Goal: Task Accomplishment & Management: Manage account settings

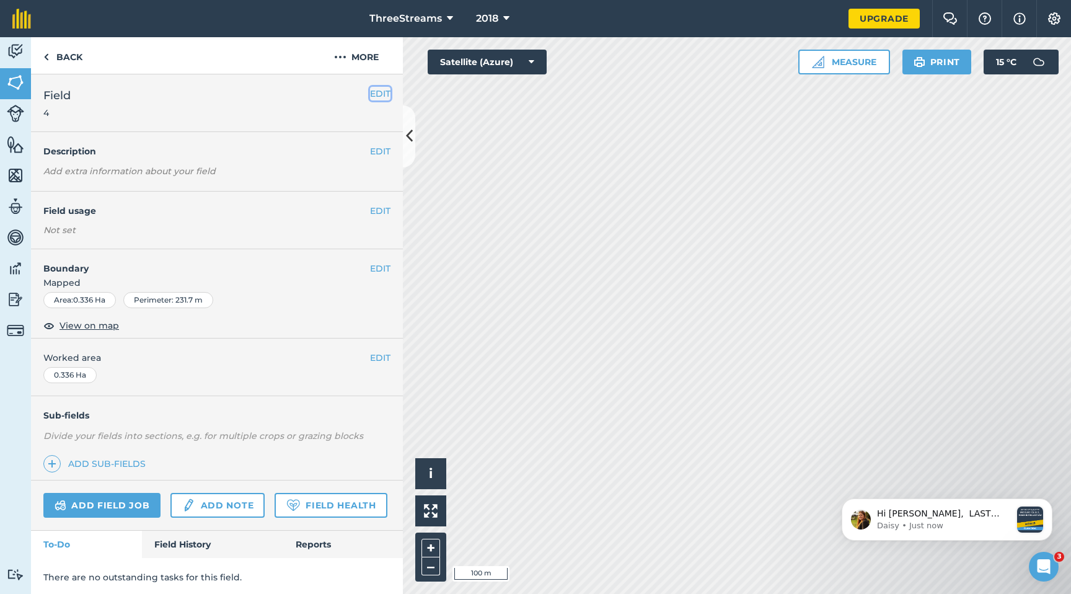
click at [371, 95] on button "EDIT" at bounding box center [380, 94] width 20 height 14
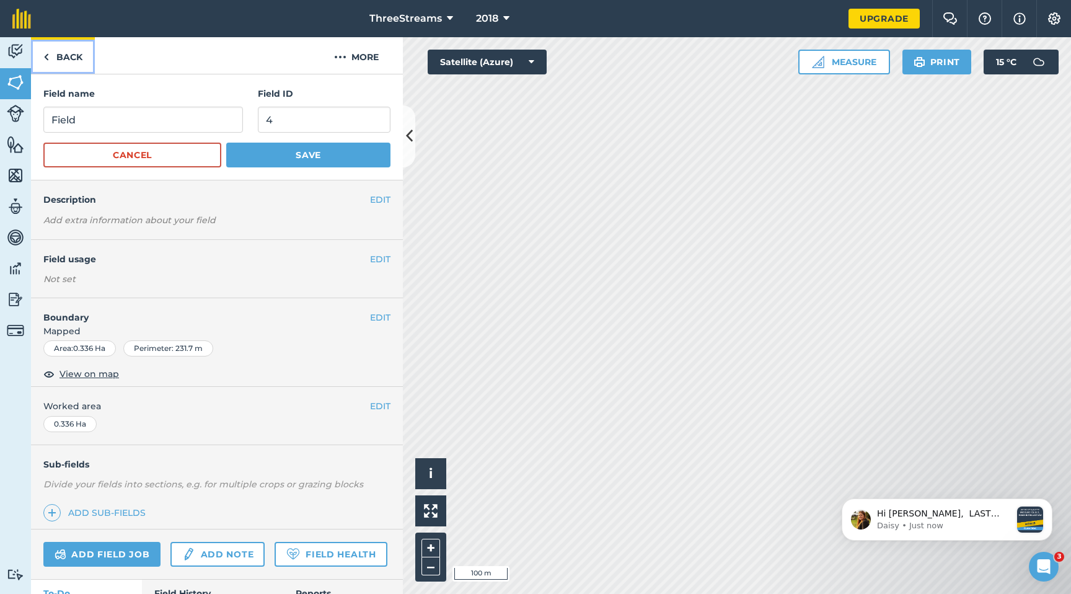
click at [58, 60] on link "Back" at bounding box center [63, 55] width 64 height 37
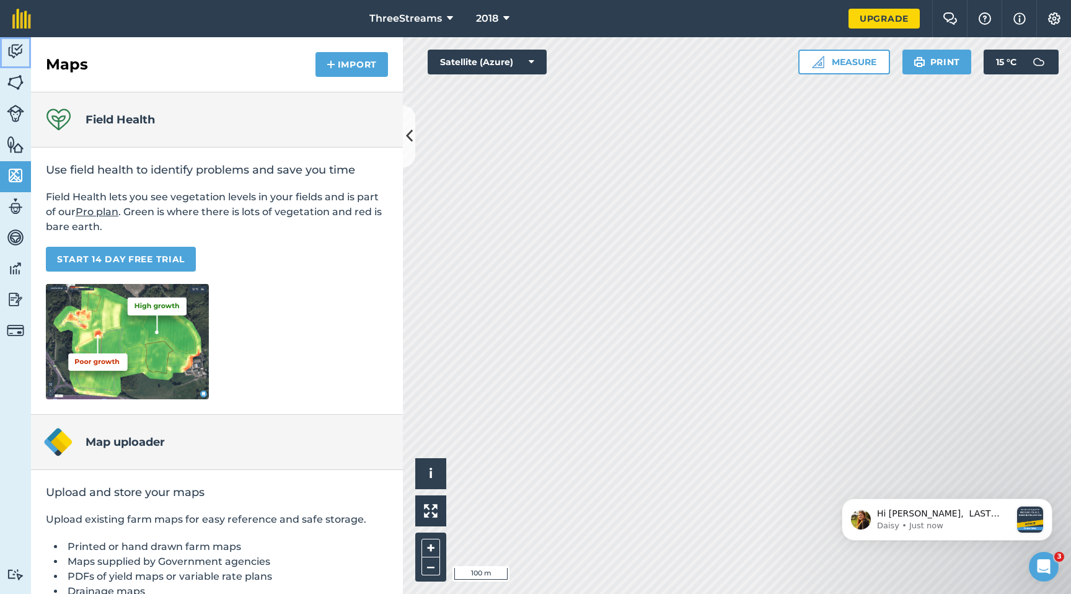
click at [12, 53] on img at bounding box center [15, 51] width 17 height 19
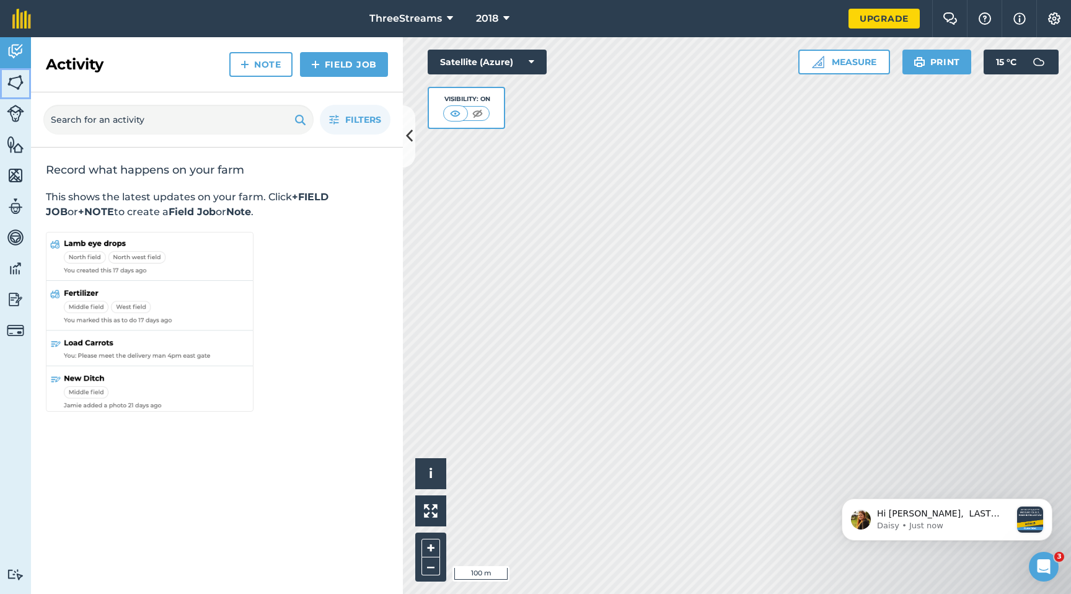
click at [16, 81] on img at bounding box center [15, 82] width 17 height 19
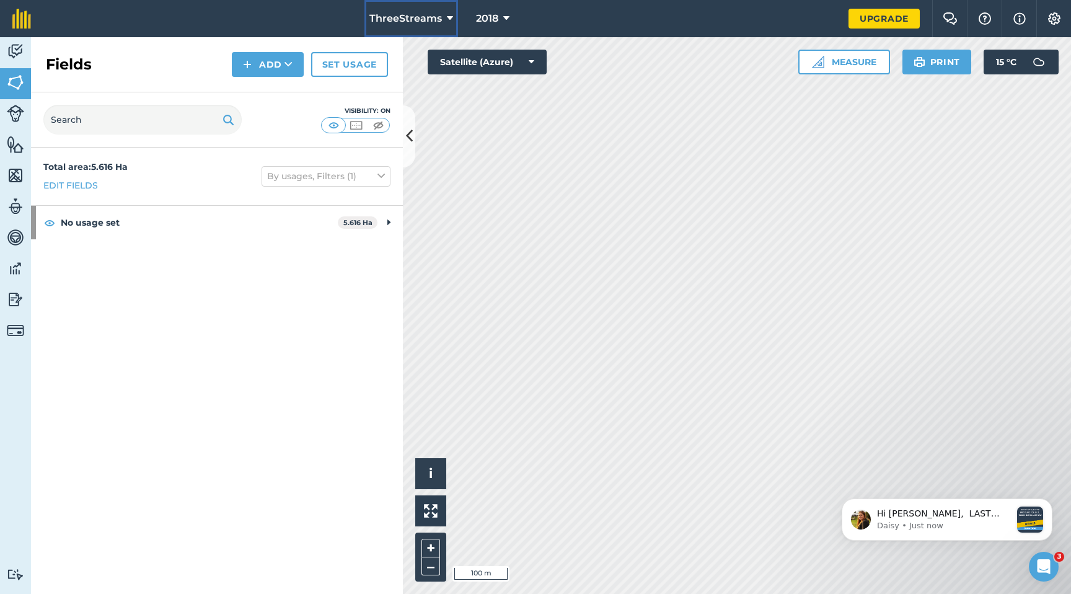
click at [438, 21] on span "ThreeStreams" at bounding box center [405, 18] width 73 height 15
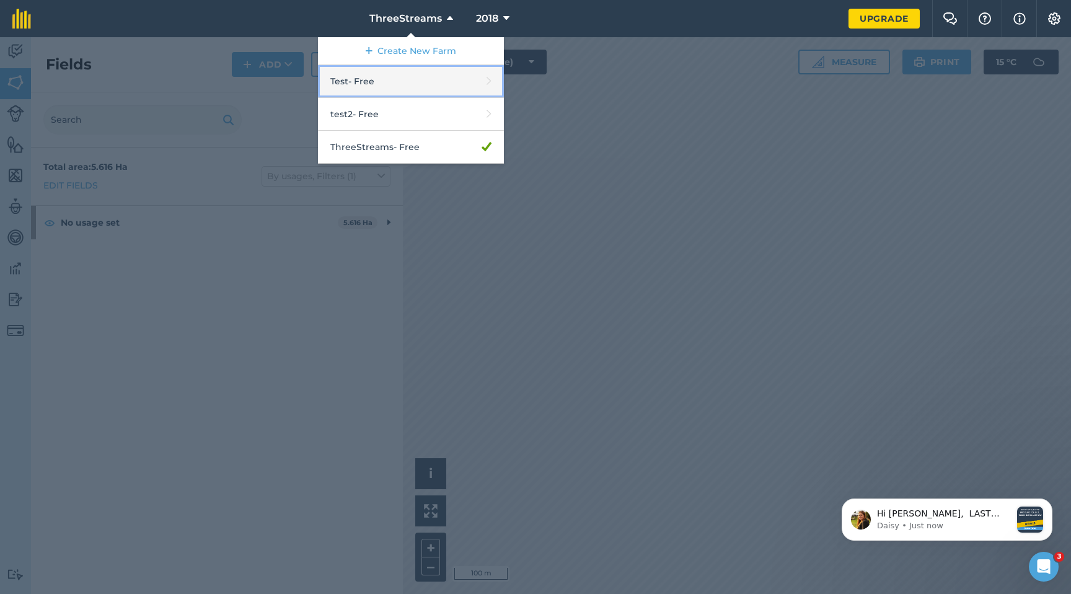
click at [470, 73] on link "Test - Free" at bounding box center [411, 81] width 186 height 33
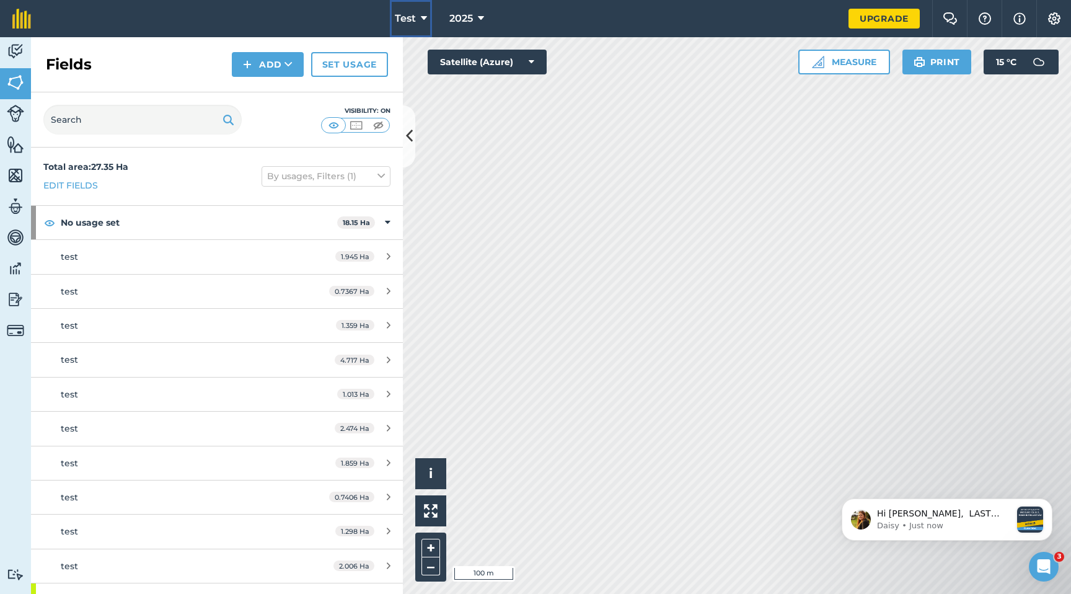
click at [423, 19] on icon at bounding box center [424, 18] width 6 height 15
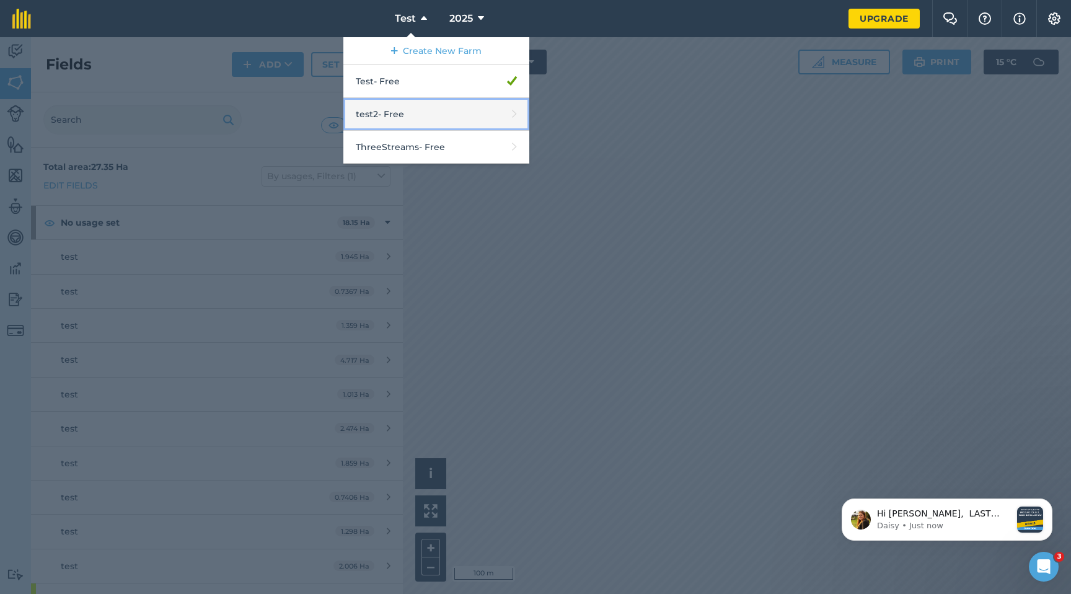
click at [397, 114] on link "test2 - Free" at bounding box center [436, 114] width 186 height 33
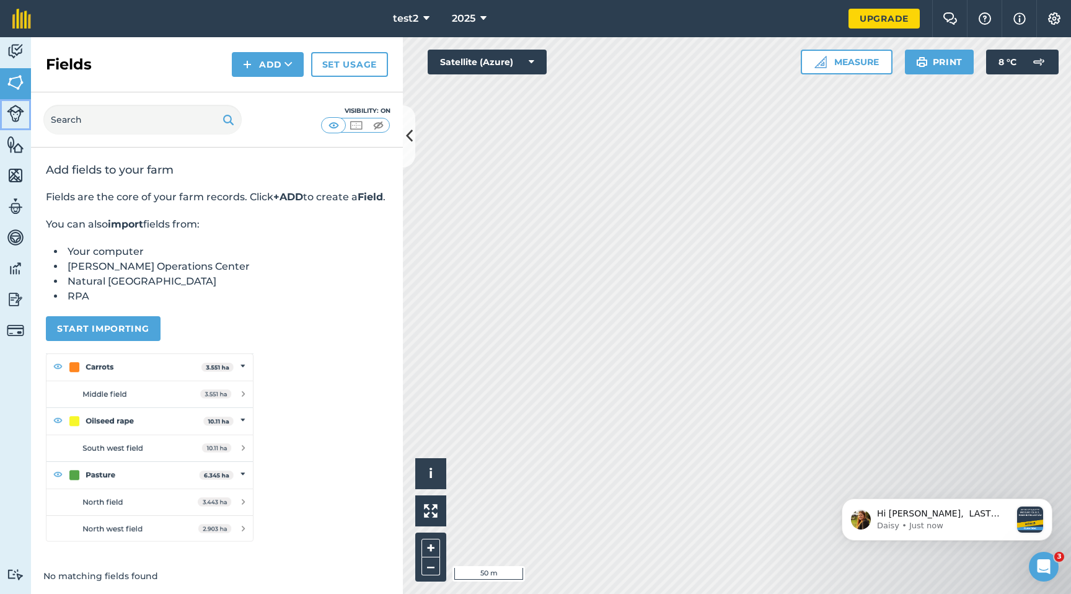
click at [10, 113] on img at bounding box center [15, 113] width 17 height 17
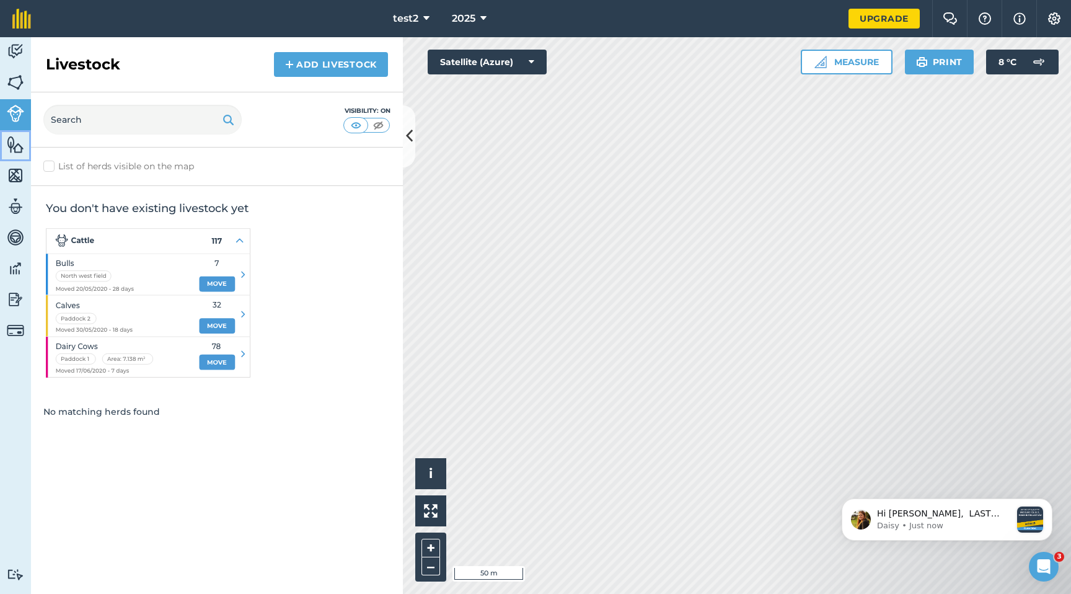
click at [14, 144] on img at bounding box center [15, 144] width 17 height 19
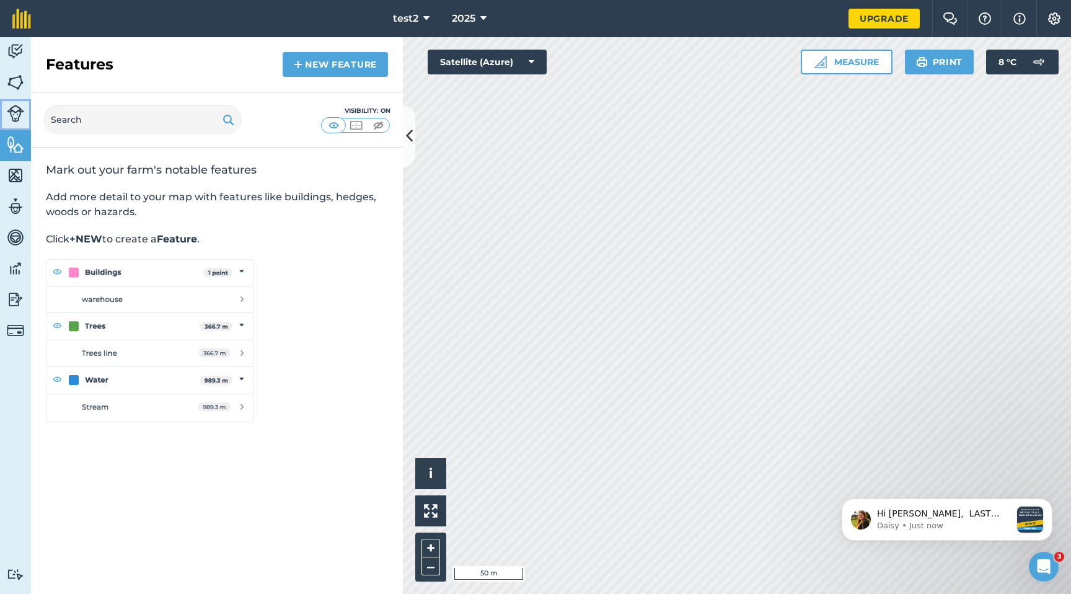
click at [17, 100] on link "Livestock" at bounding box center [15, 114] width 31 height 31
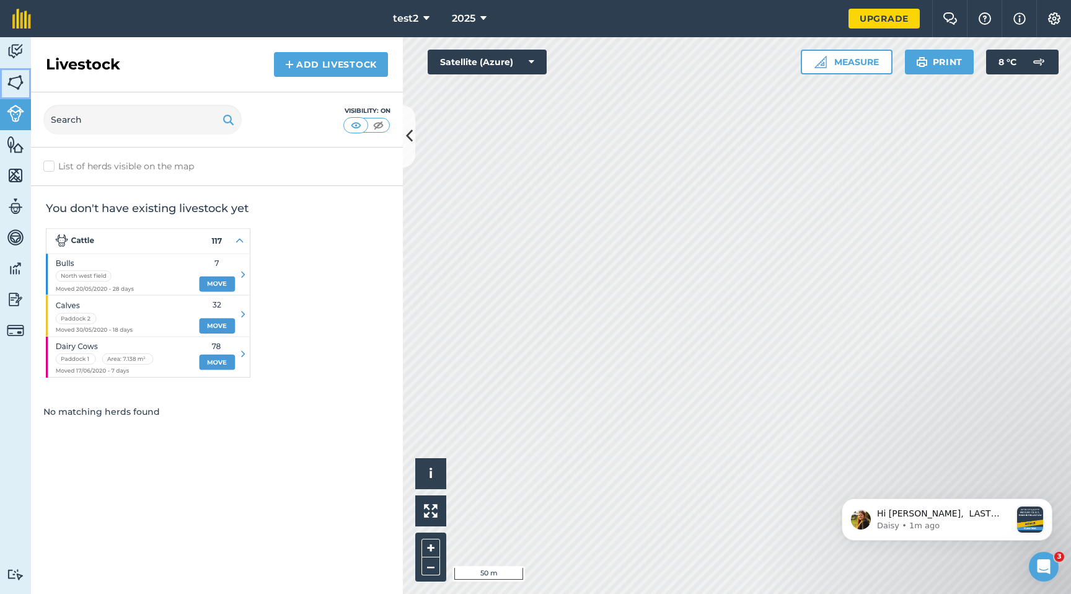
click at [15, 84] on img at bounding box center [15, 82] width 17 height 19
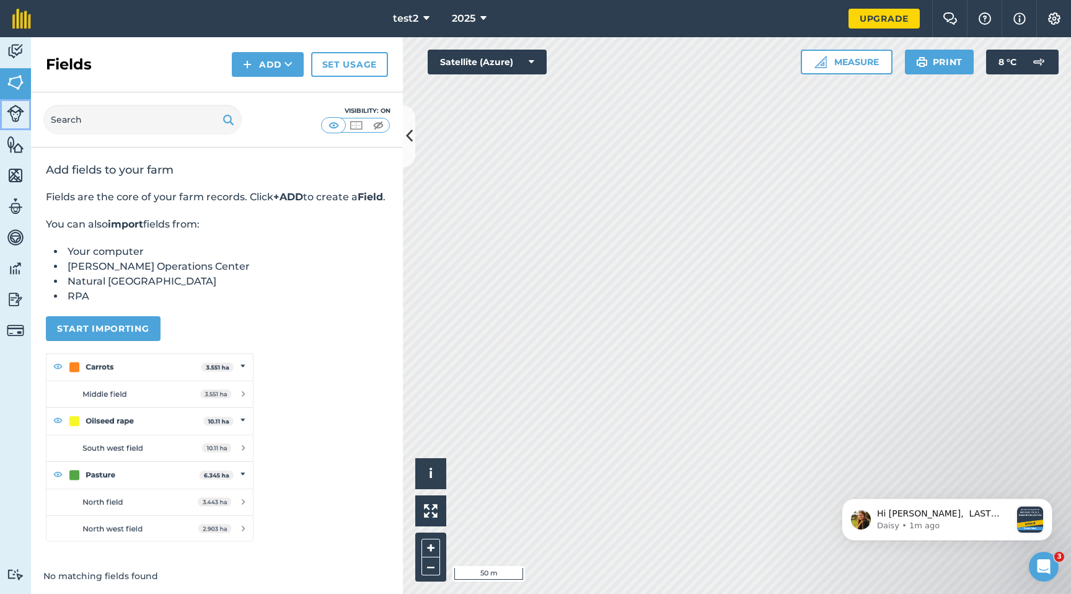
click at [20, 126] on link "Livestock" at bounding box center [15, 114] width 31 height 31
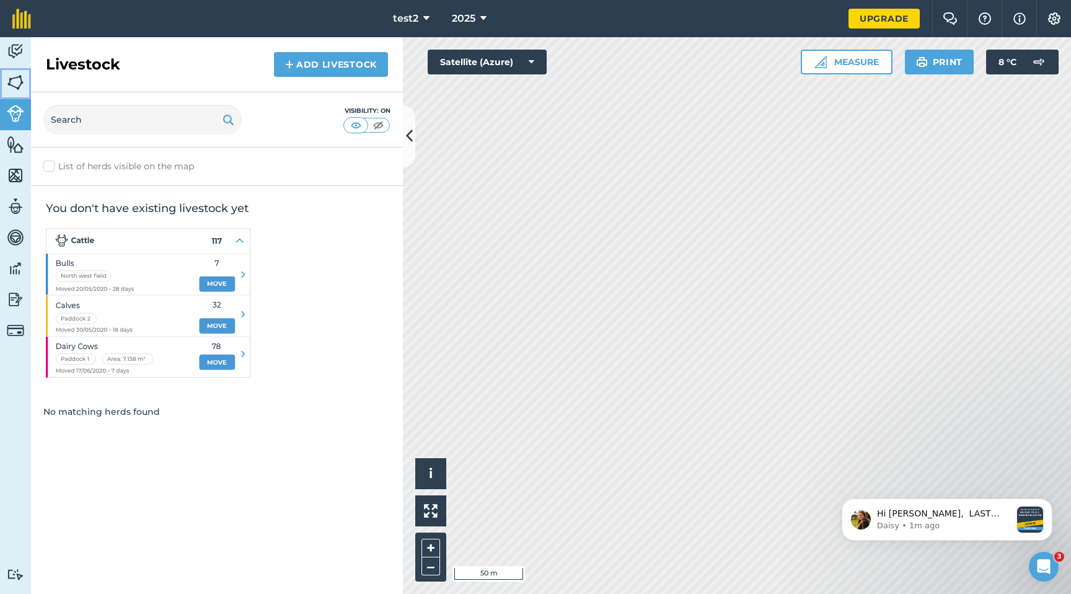
click at [15, 90] on img at bounding box center [15, 82] width 17 height 19
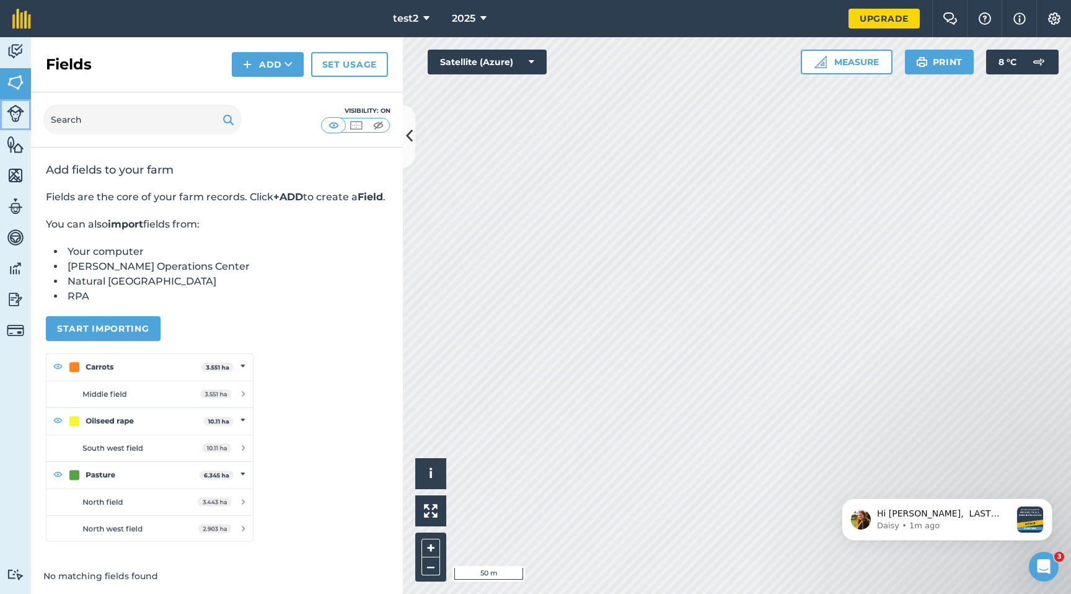
click at [24, 118] on img at bounding box center [15, 113] width 17 height 17
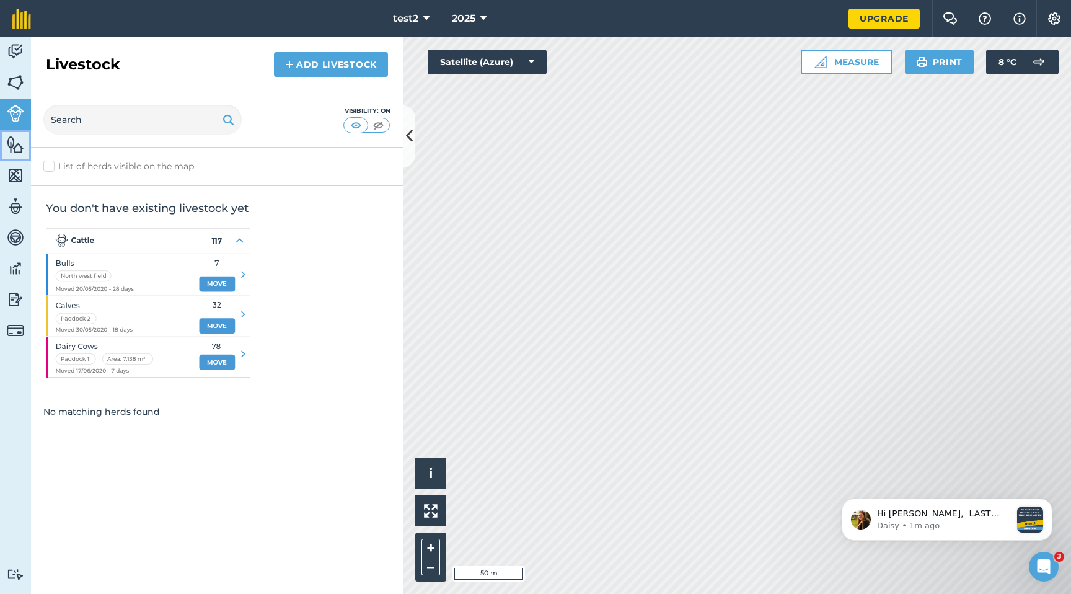
click at [18, 140] on img at bounding box center [15, 144] width 17 height 19
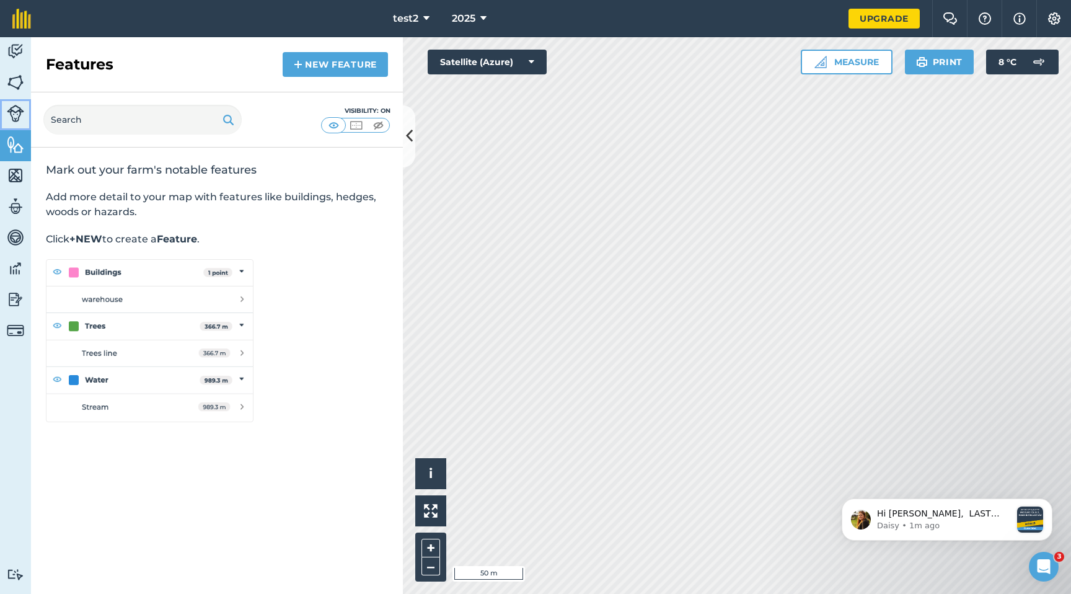
click at [19, 120] on img at bounding box center [15, 113] width 17 height 17
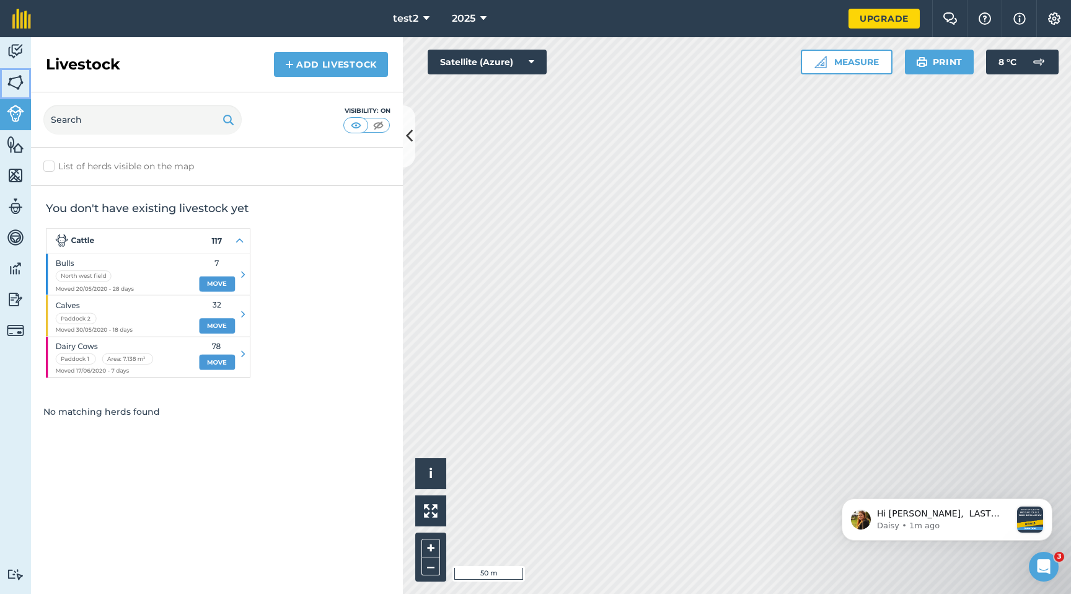
click at [18, 84] on img at bounding box center [15, 82] width 17 height 19
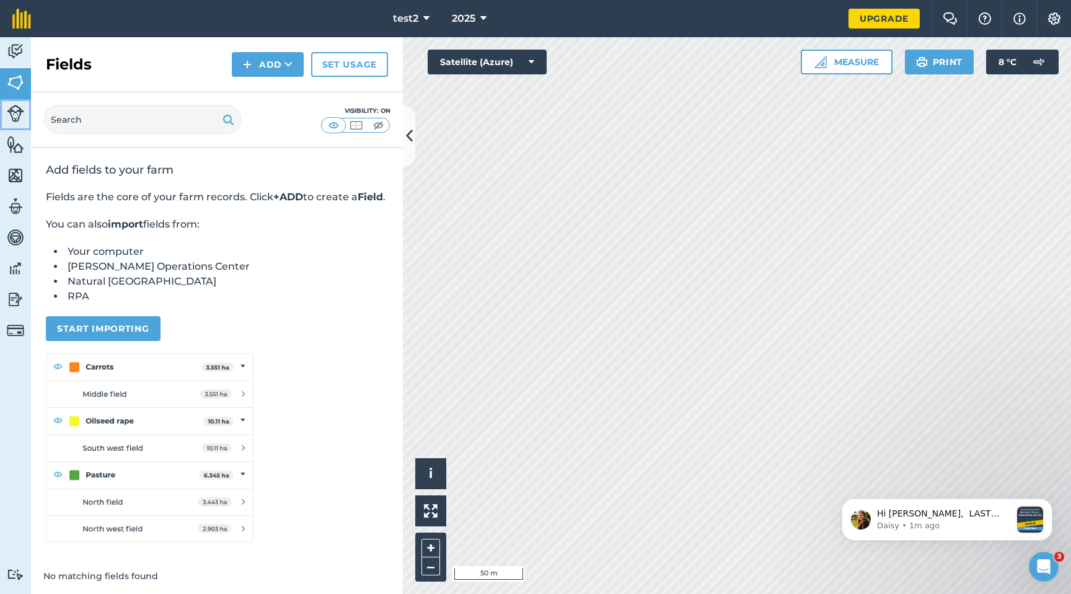
click at [14, 128] on link "Livestock" at bounding box center [15, 114] width 31 height 31
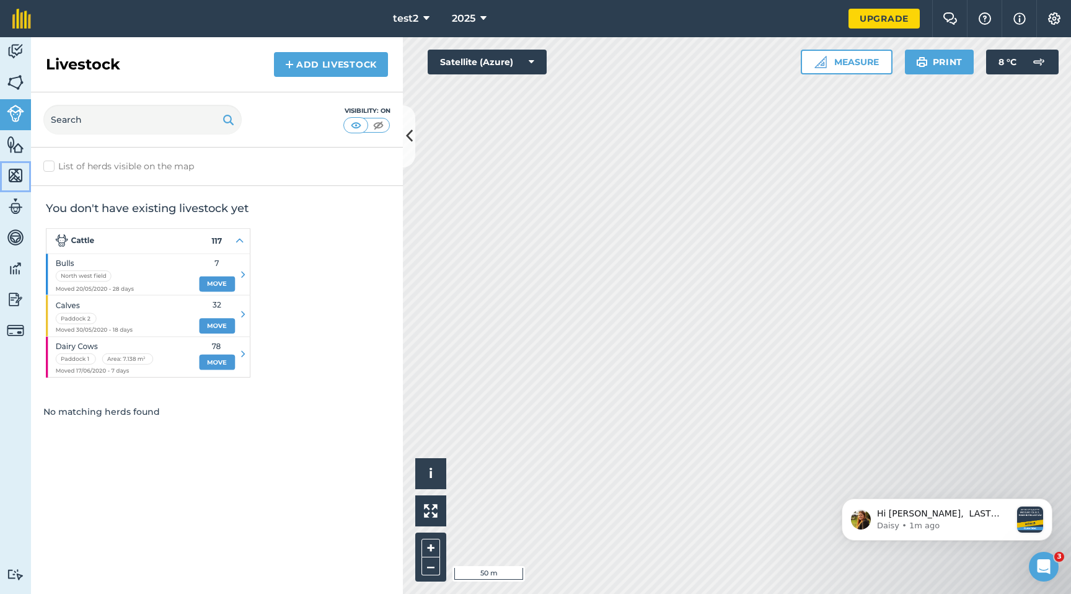
click at [12, 165] on link "Maps" at bounding box center [15, 176] width 31 height 31
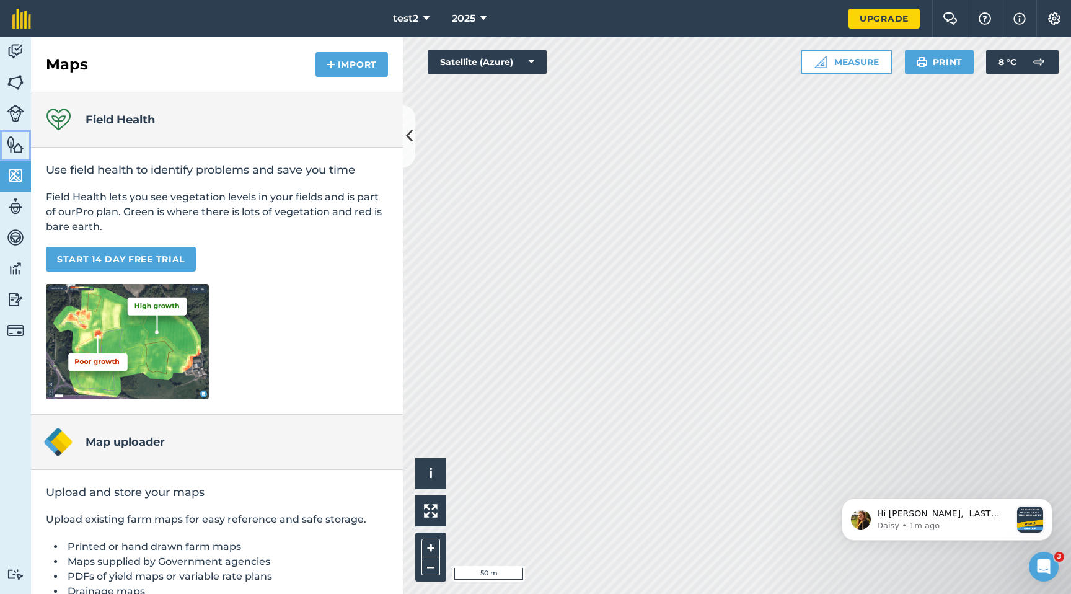
click at [15, 150] on img at bounding box center [15, 144] width 17 height 19
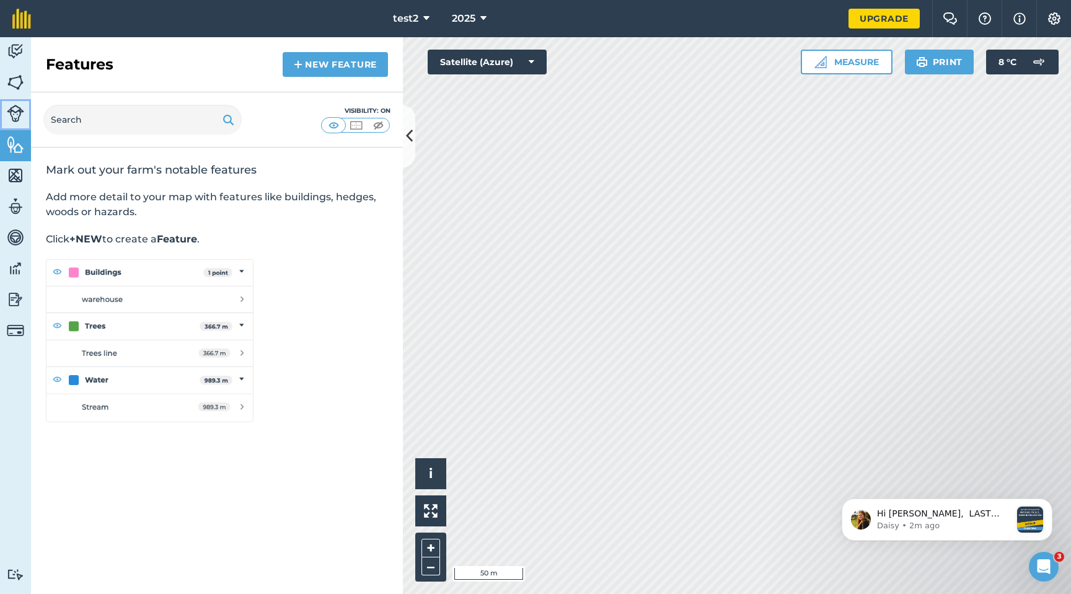
click at [20, 106] on img at bounding box center [15, 113] width 17 height 17
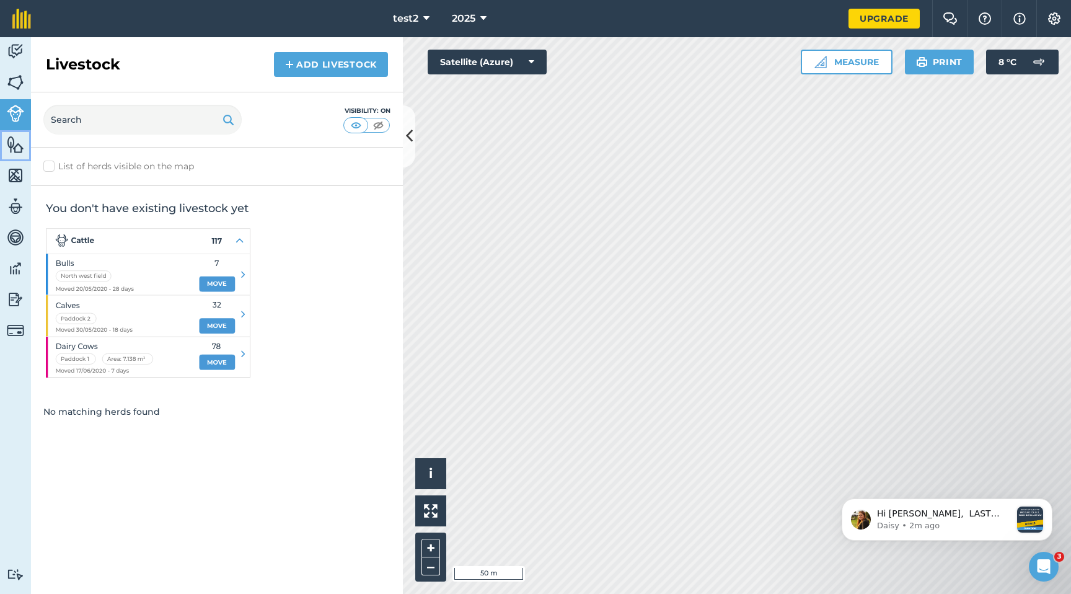
click at [15, 142] on img at bounding box center [15, 144] width 17 height 19
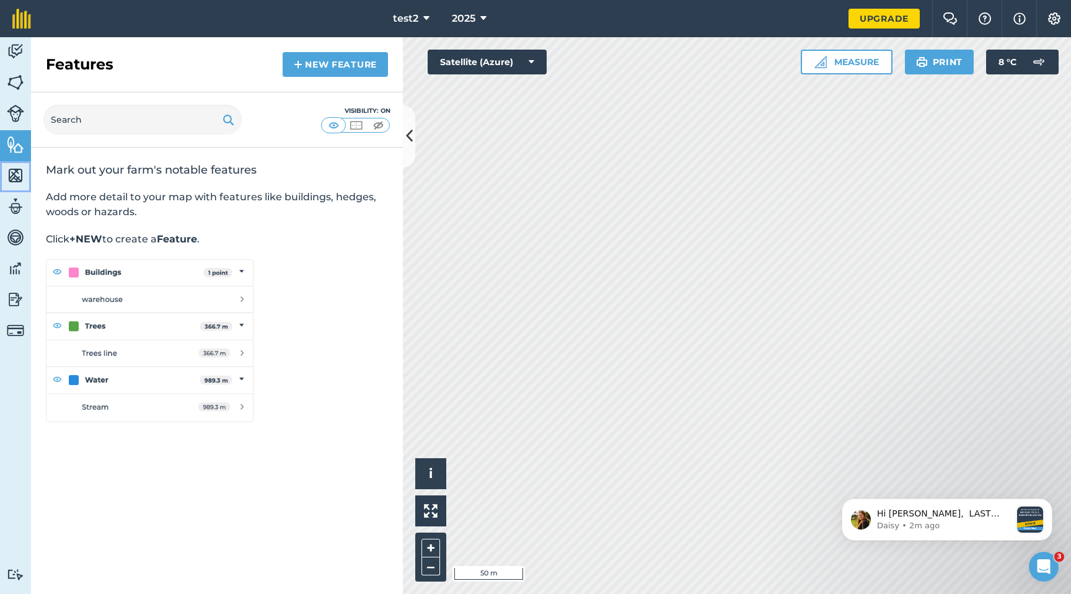
click at [13, 176] on img at bounding box center [15, 175] width 17 height 19
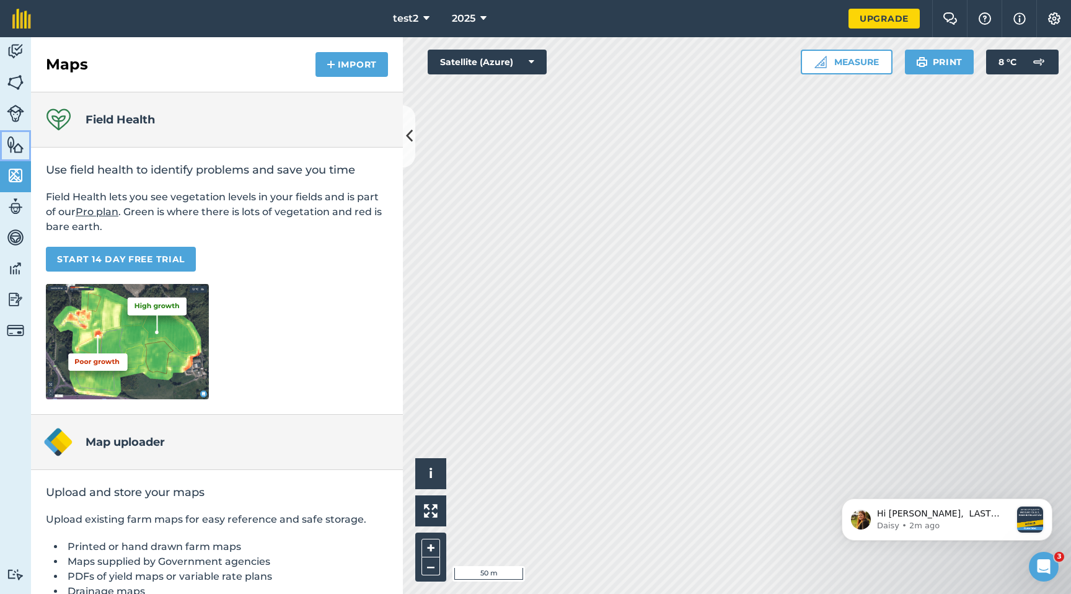
click at [12, 141] on img at bounding box center [15, 144] width 17 height 19
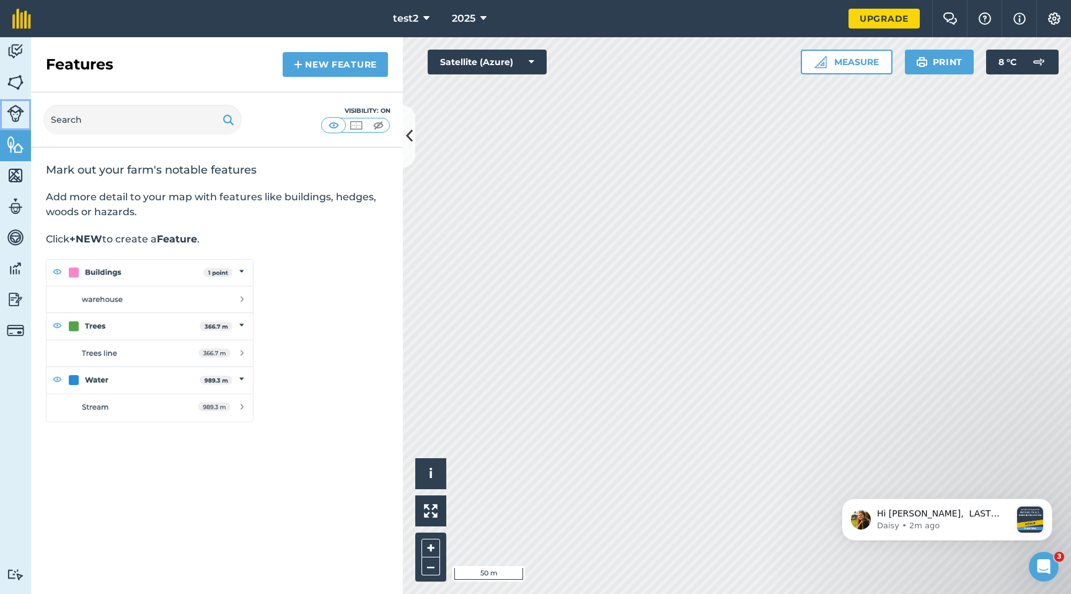
click at [12, 116] on img at bounding box center [15, 113] width 17 height 17
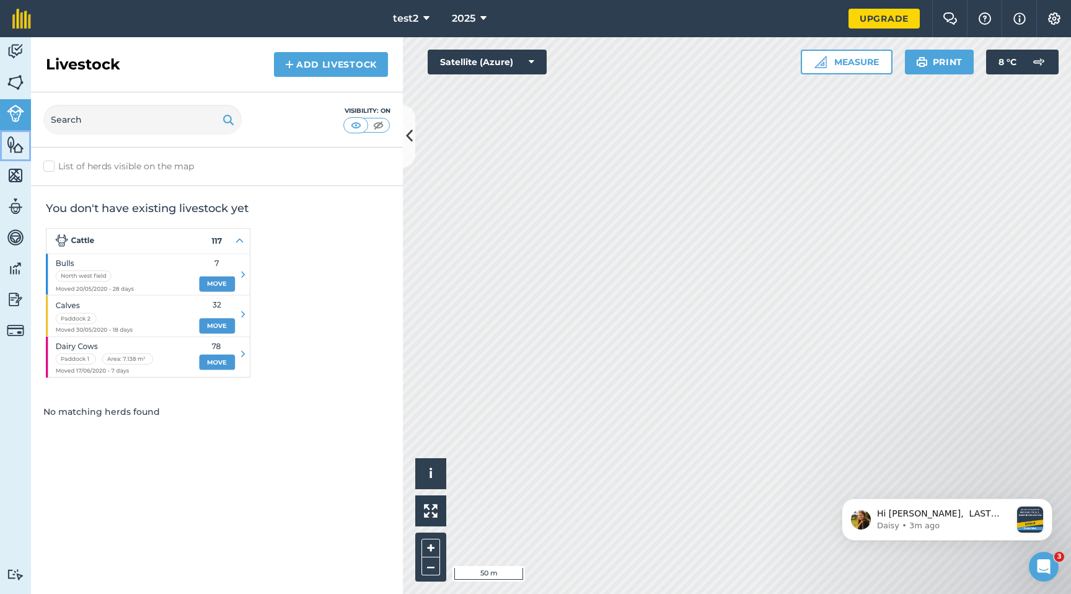
click at [28, 149] on link "Features" at bounding box center [15, 145] width 31 height 31
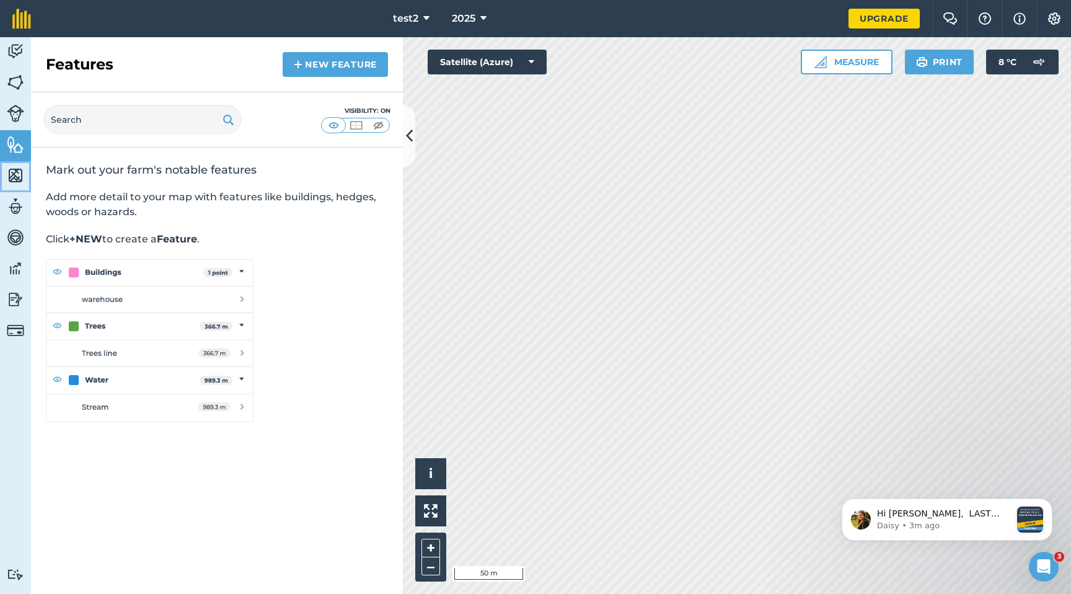
click at [15, 171] on img at bounding box center [15, 175] width 17 height 19
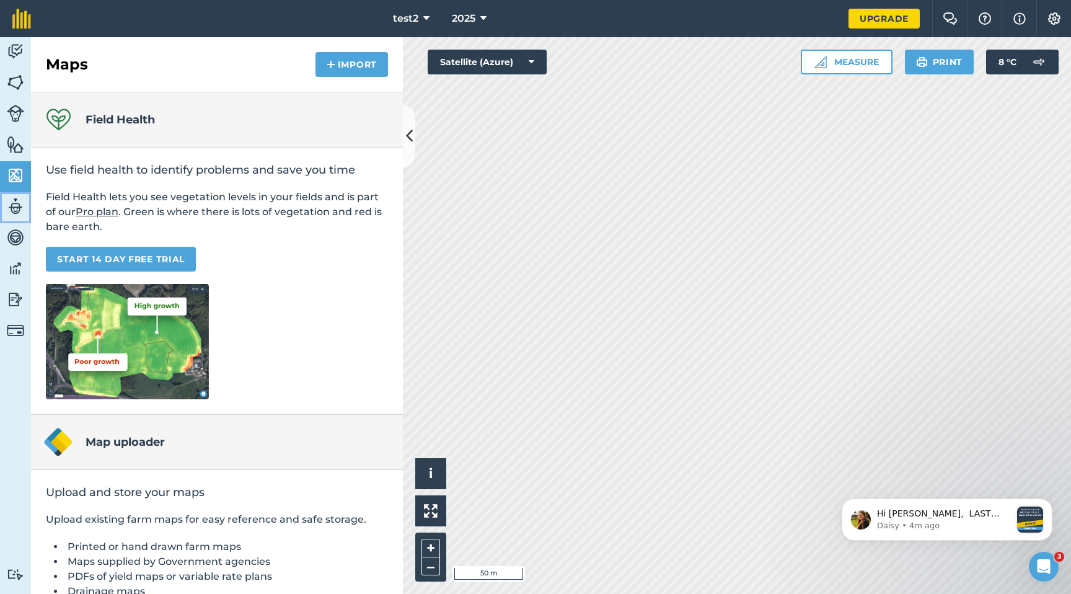
click at [15, 211] on img at bounding box center [15, 206] width 17 height 19
select select "MEMBER"
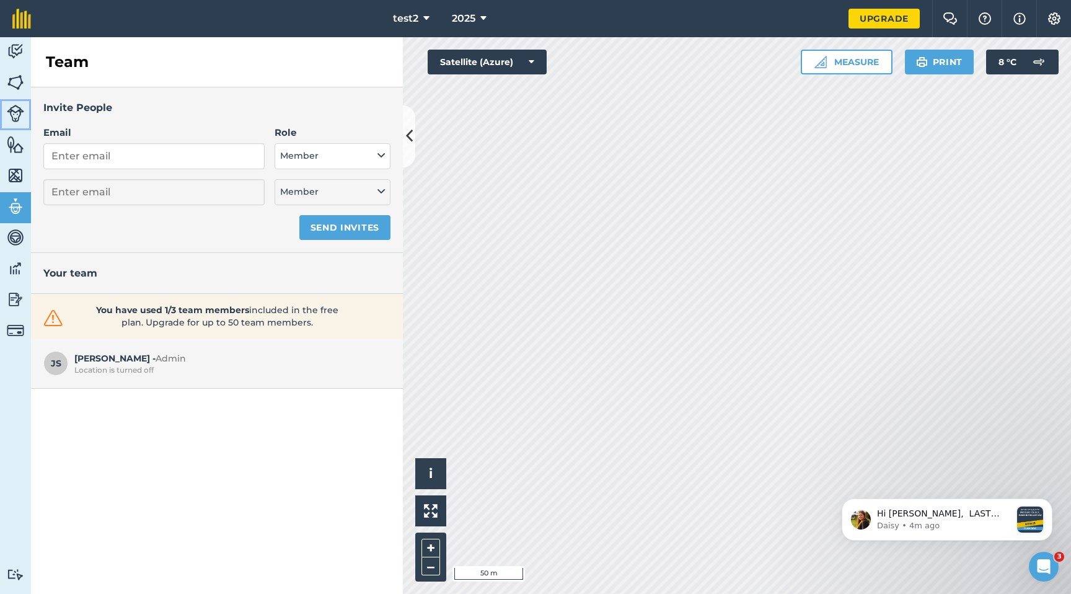
click at [16, 124] on link "Livestock" at bounding box center [15, 114] width 31 height 31
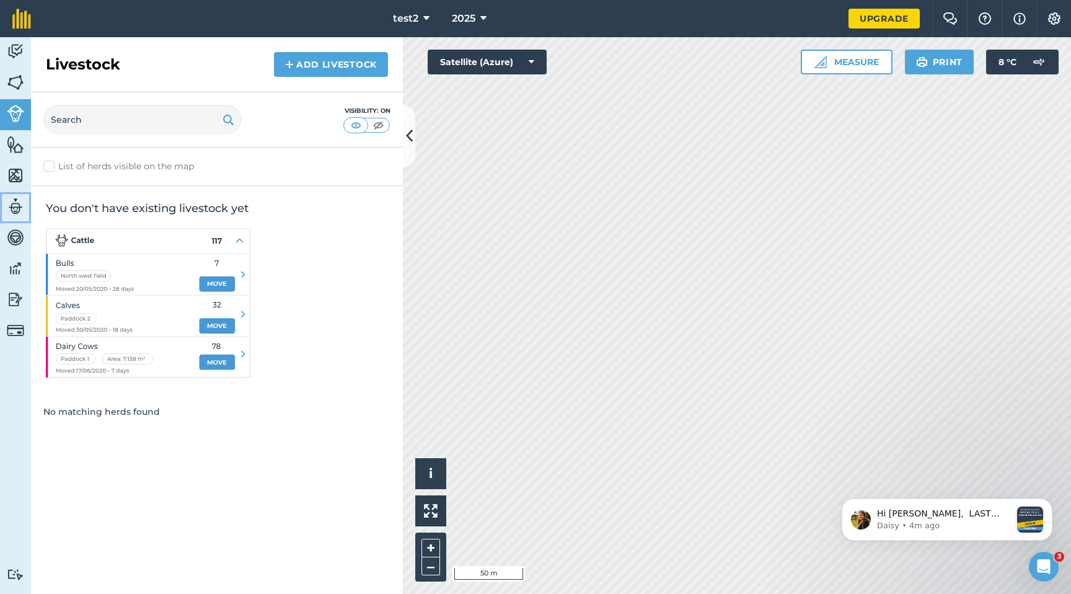
click at [11, 202] on img at bounding box center [15, 206] width 17 height 19
select select "MEMBER"
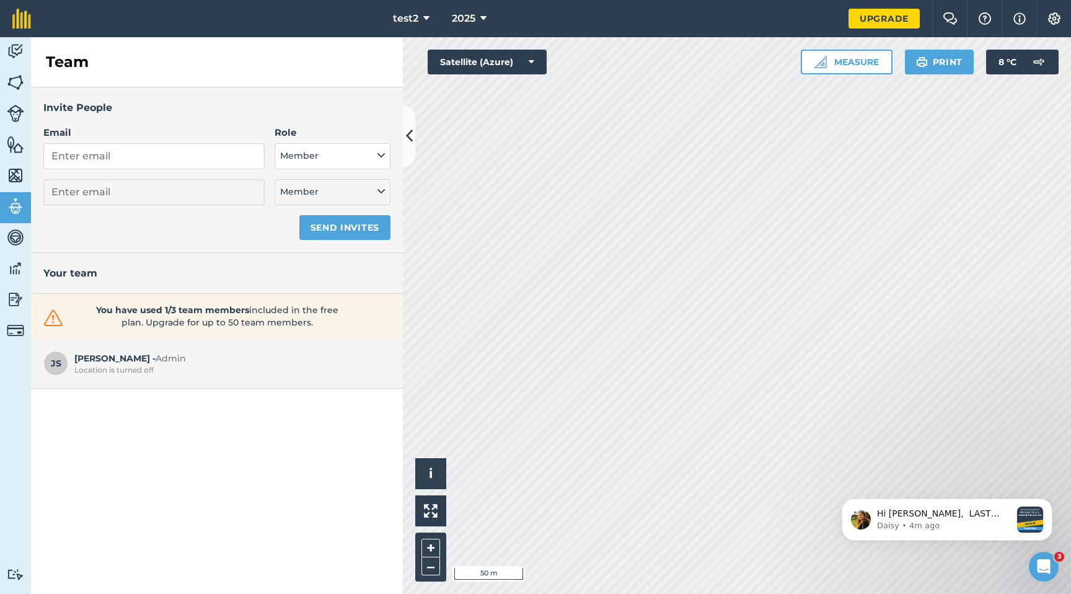
click at [329, 441] on div "Invite People Email Role Admin - Has full farm management permissions, can view…" at bounding box center [217, 340] width 372 height 506
click at [8, 164] on link "Maps" at bounding box center [15, 176] width 31 height 31
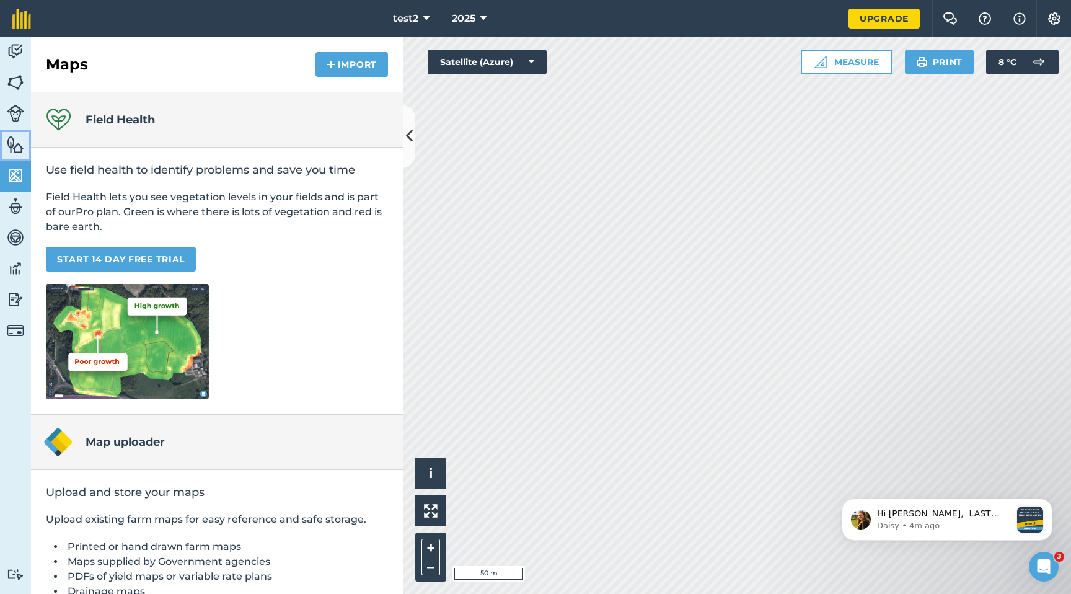
click at [9, 148] on img at bounding box center [15, 144] width 17 height 19
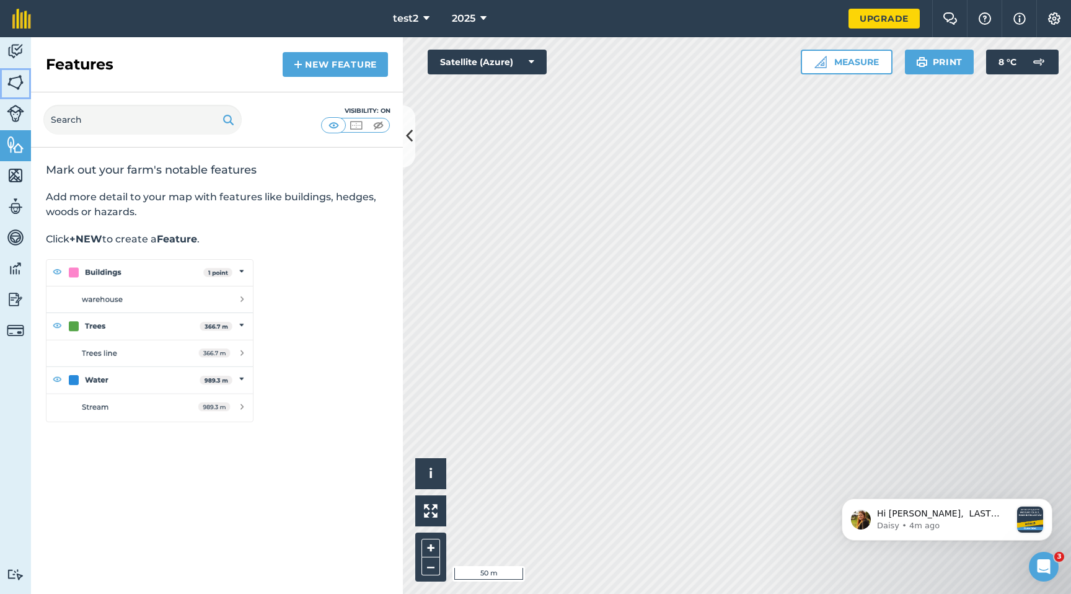
click at [6, 92] on link "Fields" at bounding box center [15, 83] width 31 height 31
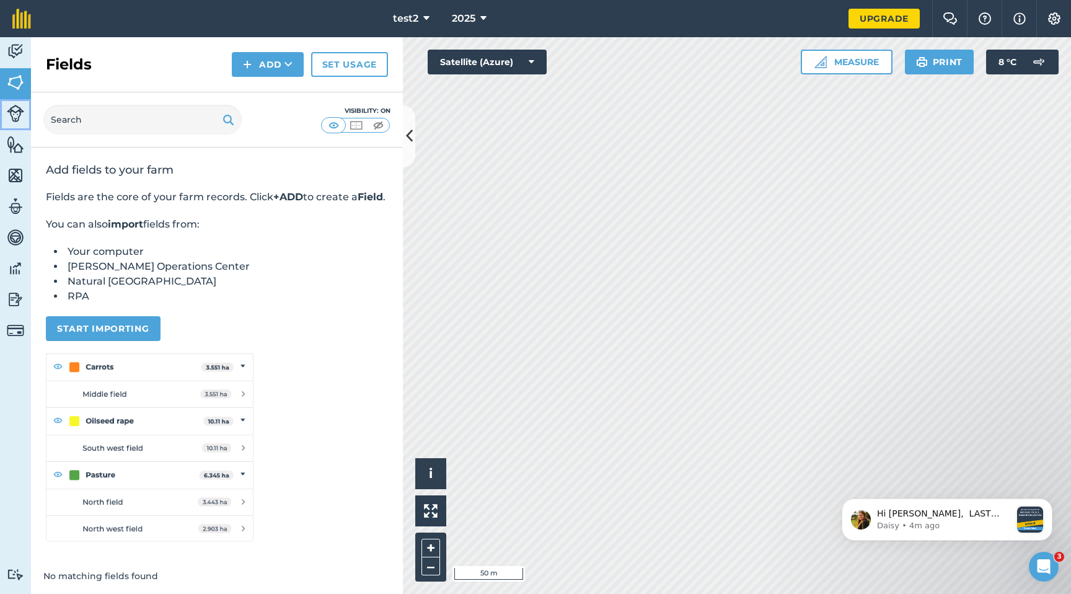
click at [11, 116] on img at bounding box center [15, 113] width 17 height 17
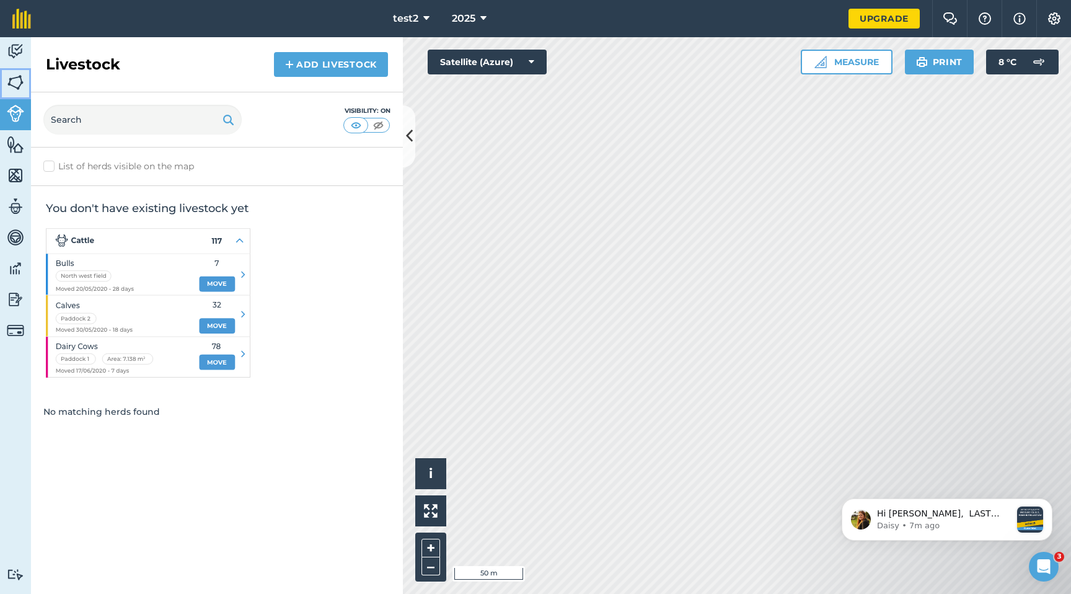
click at [19, 89] on img at bounding box center [15, 82] width 17 height 19
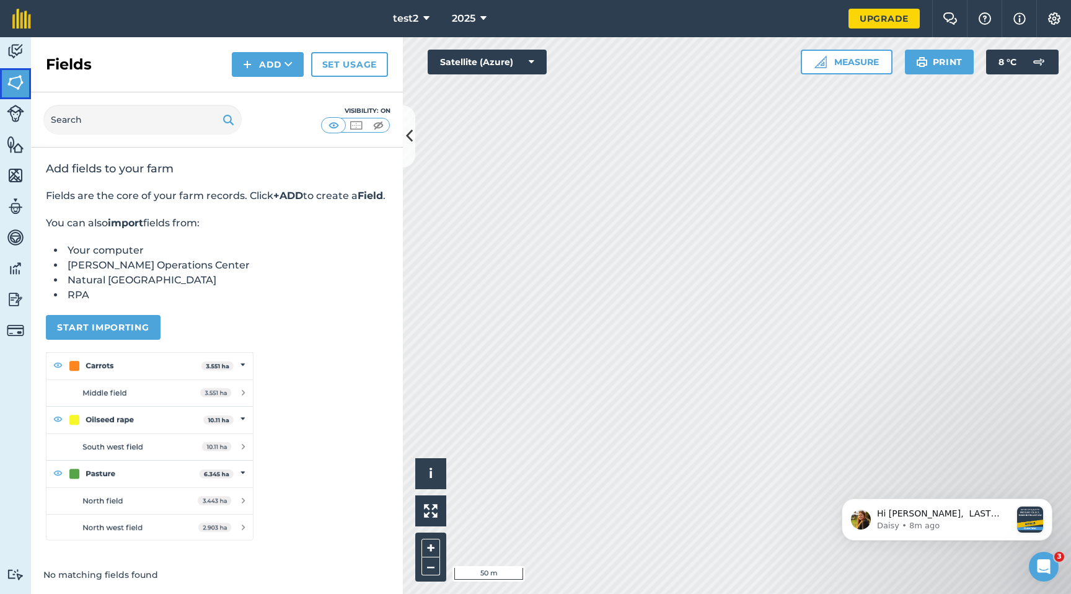
scroll to position [16, 0]
click at [110, 107] on input "text" at bounding box center [142, 120] width 198 height 30
type input "test"
click at [273, 65] on button "Add" at bounding box center [268, 64] width 72 height 25
click at [136, 63] on div "Fields Add Draw Import Set usage" at bounding box center [217, 64] width 372 height 55
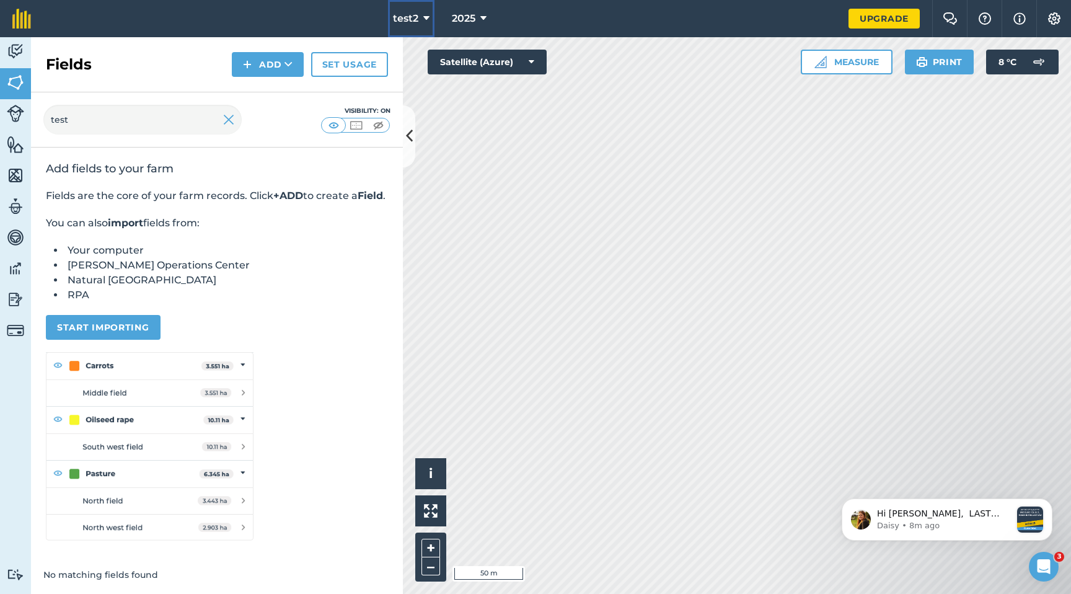
click at [417, 24] on span "test2" at bounding box center [405, 18] width 25 height 15
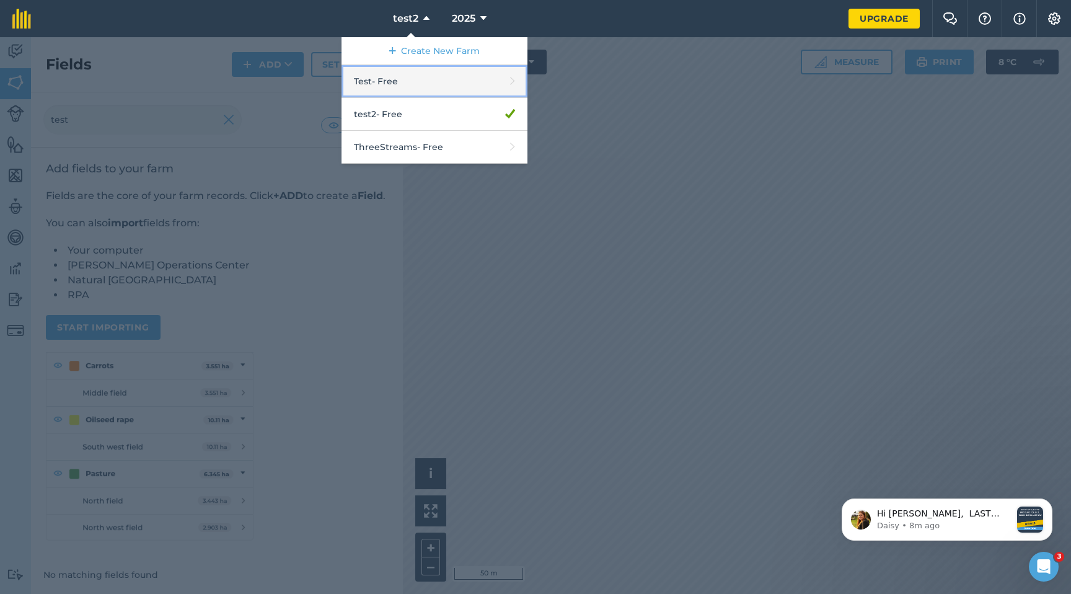
click at [390, 84] on link "Test - Free" at bounding box center [435, 81] width 186 height 33
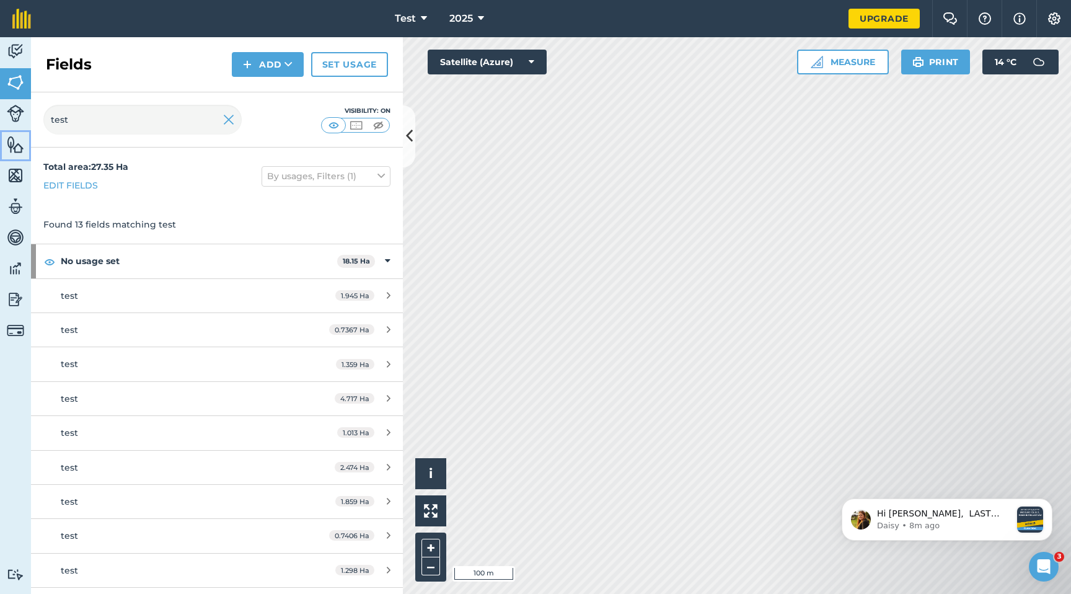
click at [18, 144] on img at bounding box center [15, 144] width 17 height 19
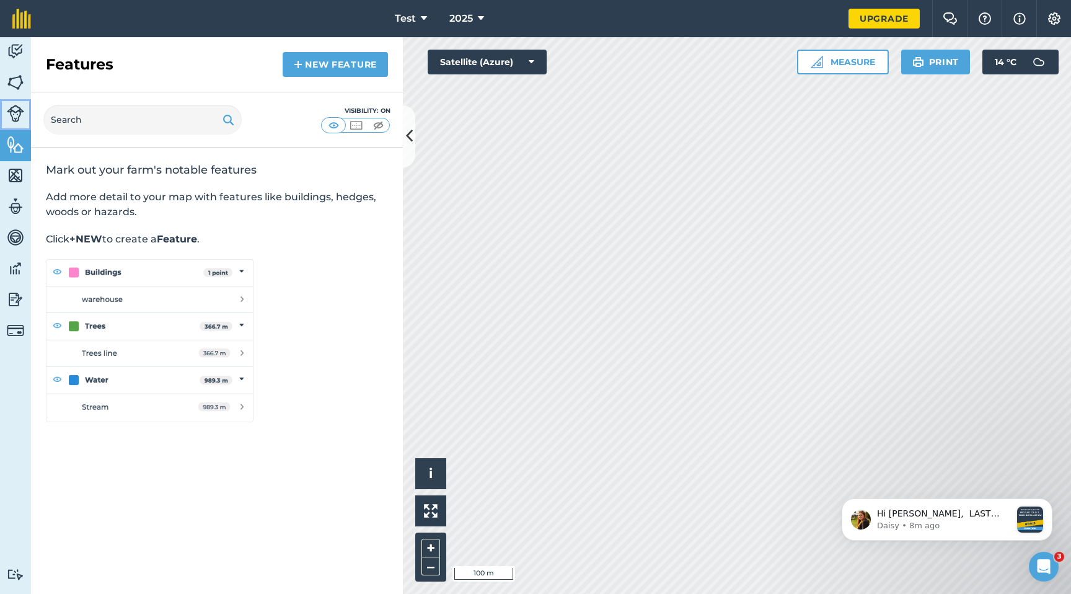
click at [22, 111] on img at bounding box center [15, 113] width 17 height 17
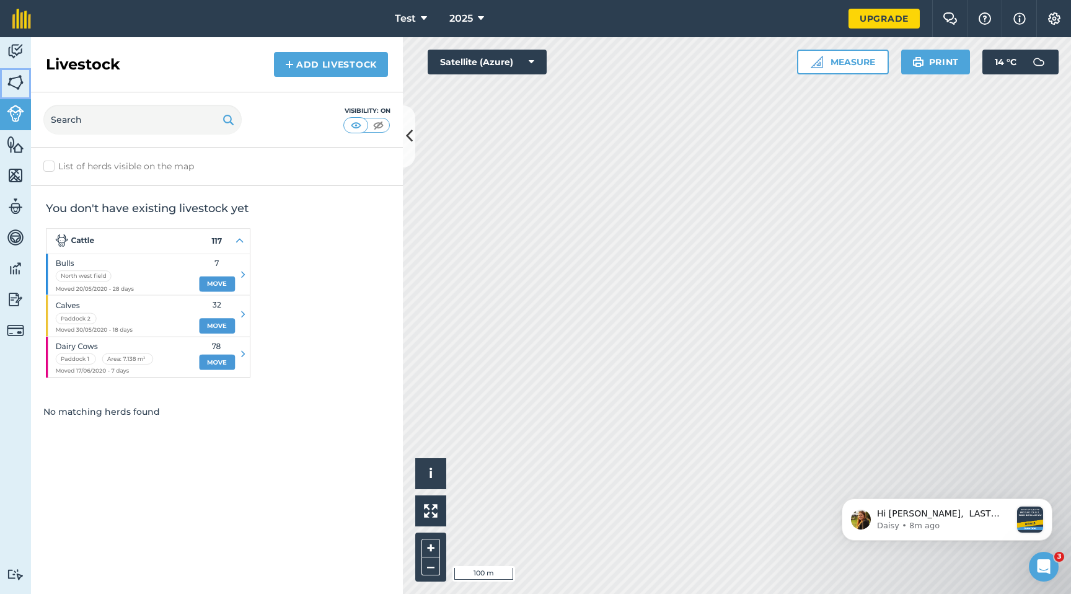
click at [17, 92] on link "Fields" at bounding box center [15, 83] width 31 height 31
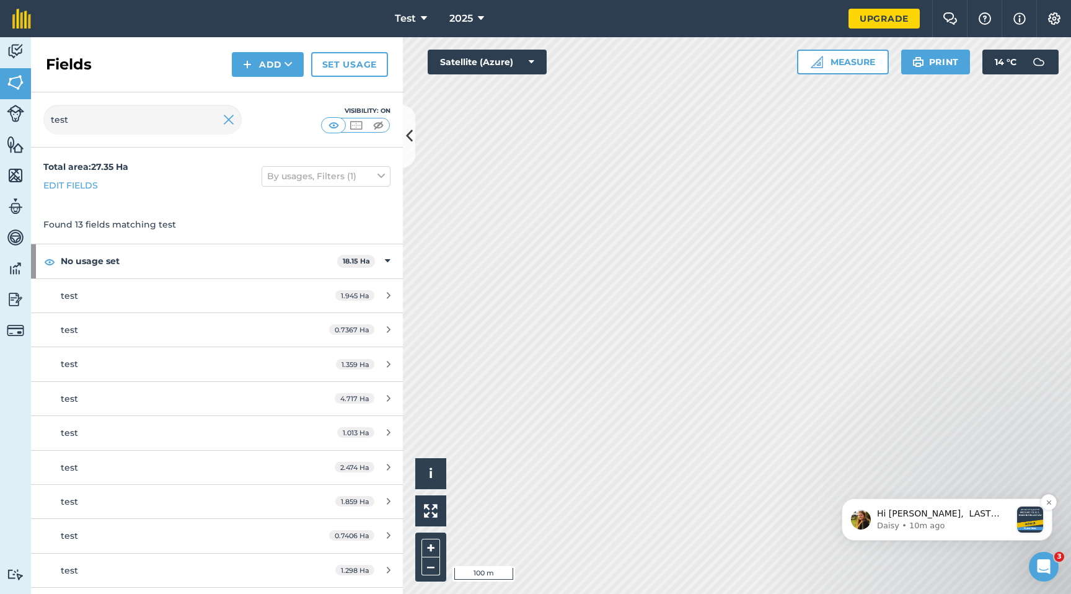
click at [948, 514] on p "Hi [PERSON_NAME], LAST DAY, GO PRO for less 🎉 Sign up via our website in your f…" at bounding box center [944, 514] width 134 height 12
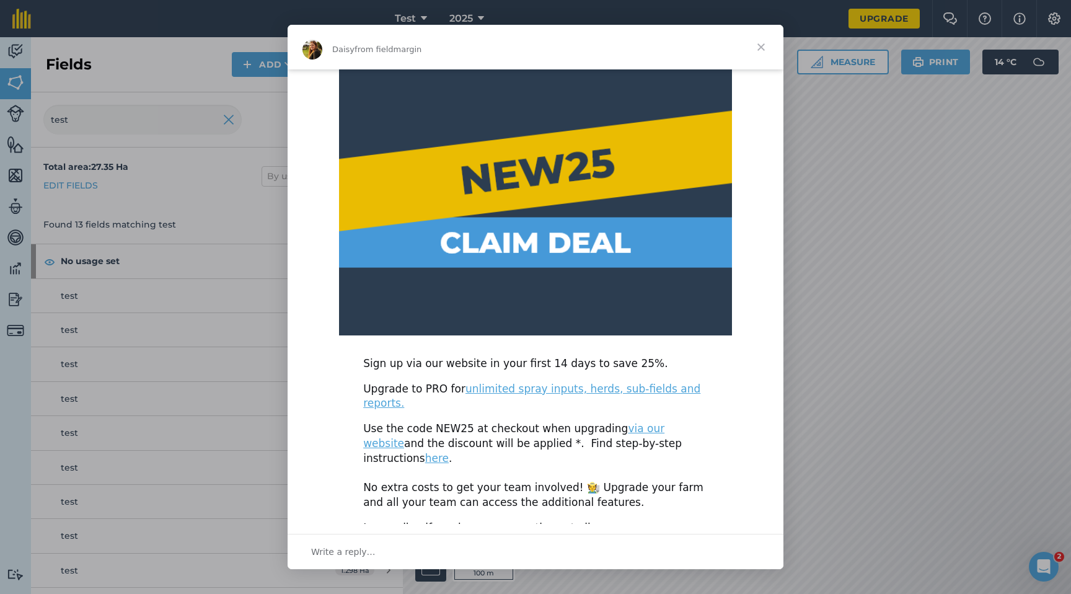
scroll to position [329, 0]
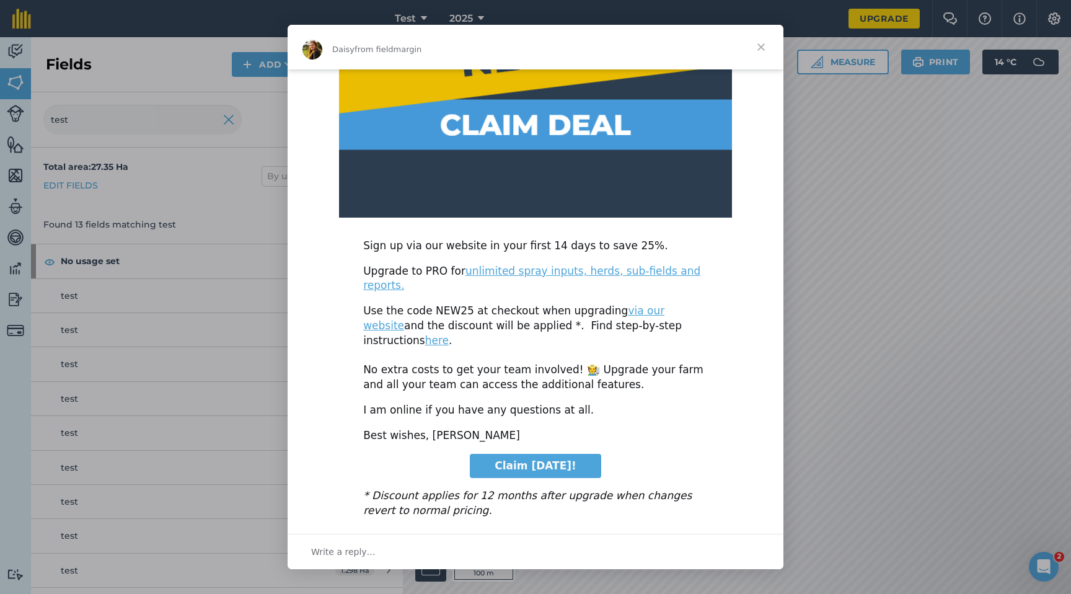
click at [761, 48] on span "Close" at bounding box center [761, 47] width 45 height 45
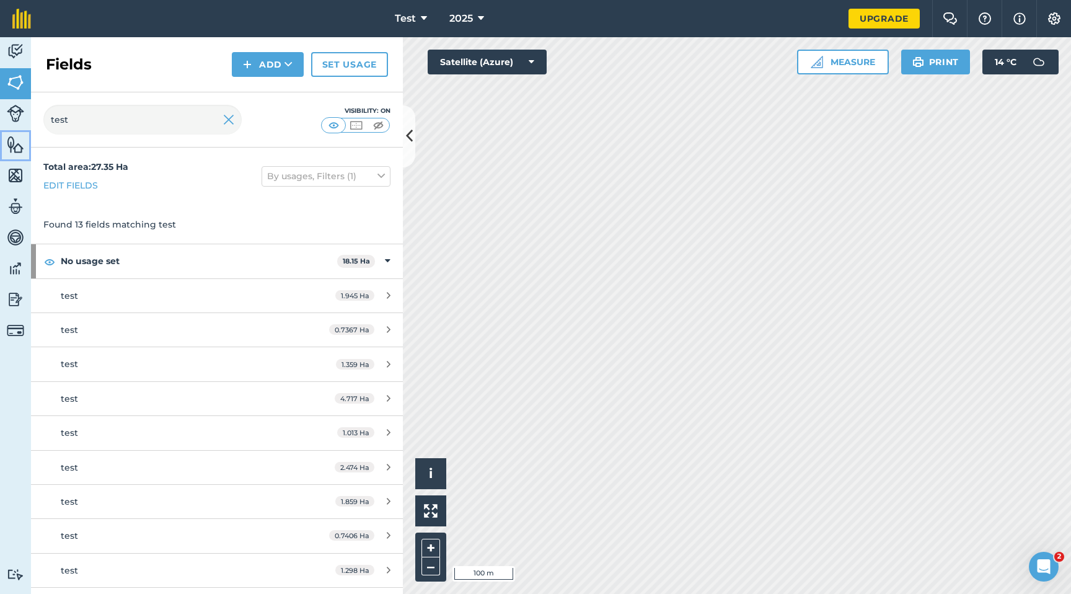
click at [14, 146] on img at bounding box center [15, 144] width 17 height 19
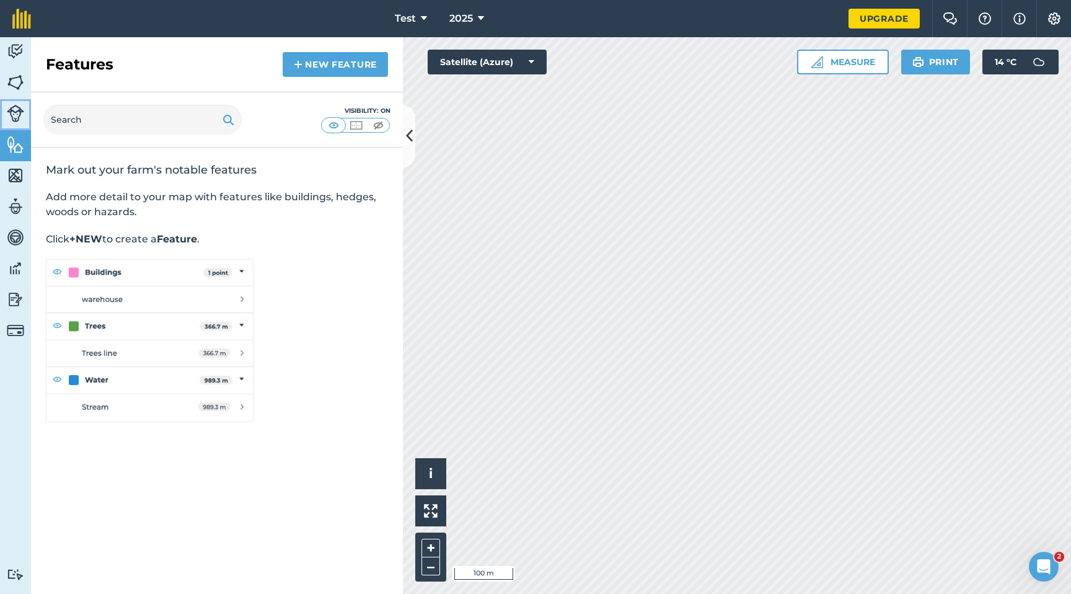
click at [14, 113] on img at bounding box center [15, 113] width 17 height 17
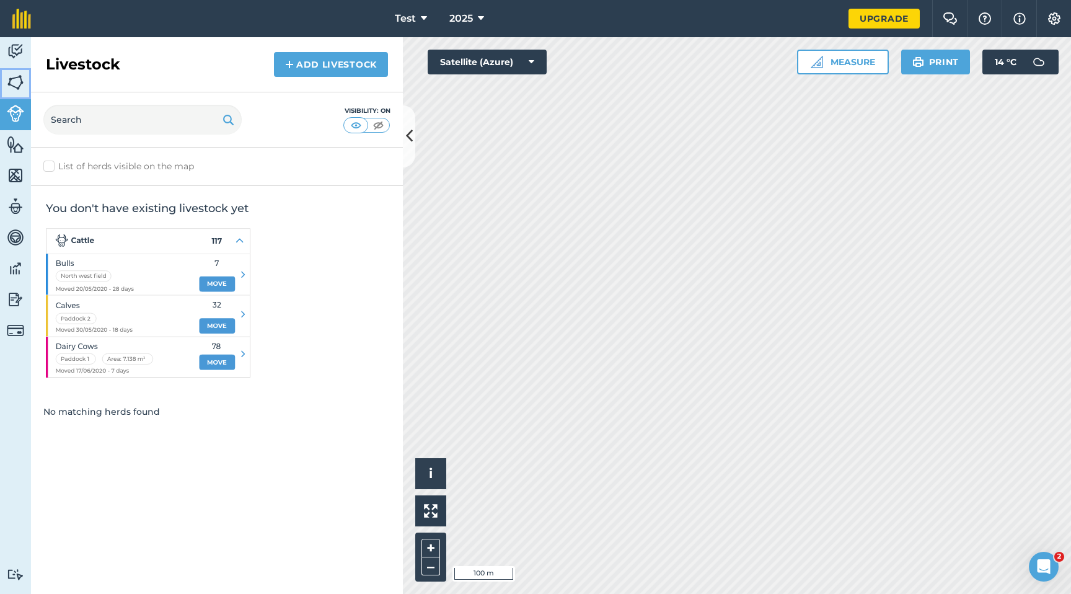
click at [16, 82] on img at bounding box center [15, 82] width 17 height 19
